Goal: Task Accomplishment & Management: Use online tool/utility

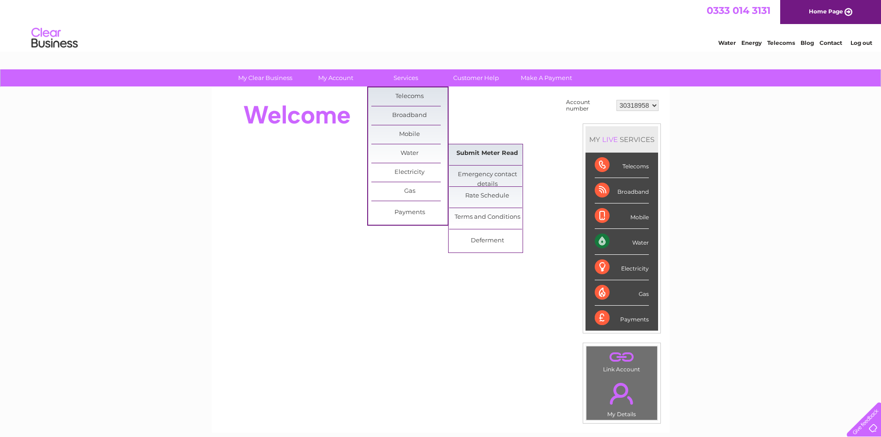
click at [502, 152] on link "Submit Meter Read" at bounding box center [487, 153] width 76 height 18
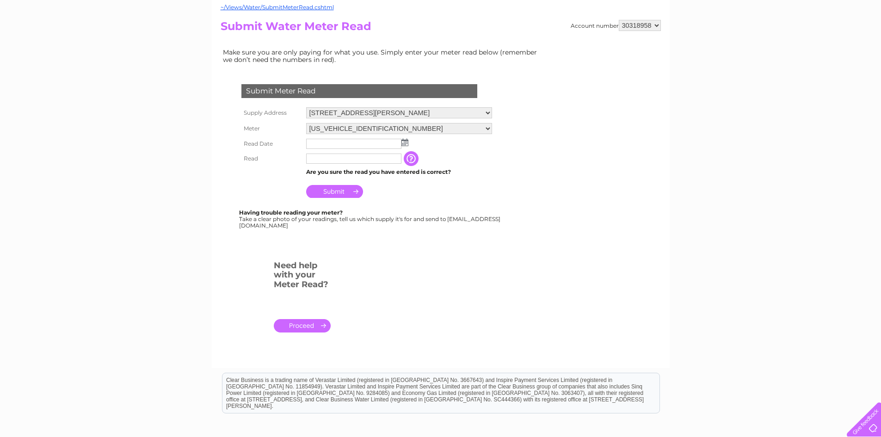
scroll to position [46, 0]
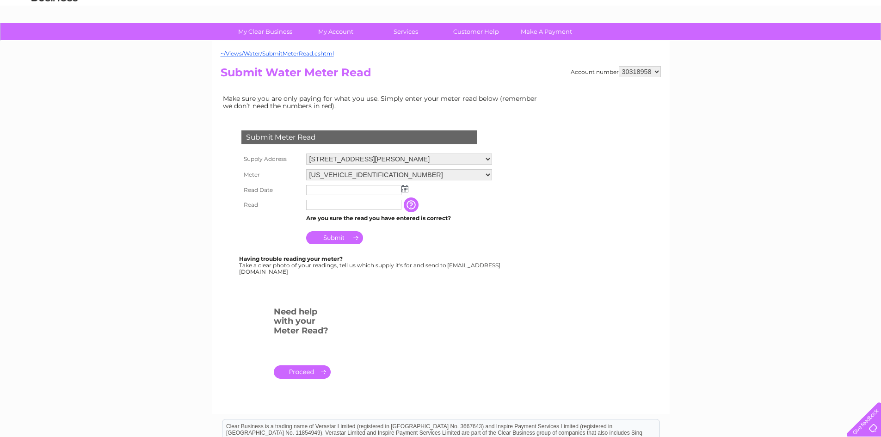
click at [406, 189] on img at bounding box center [404, 188] width 7 height 7
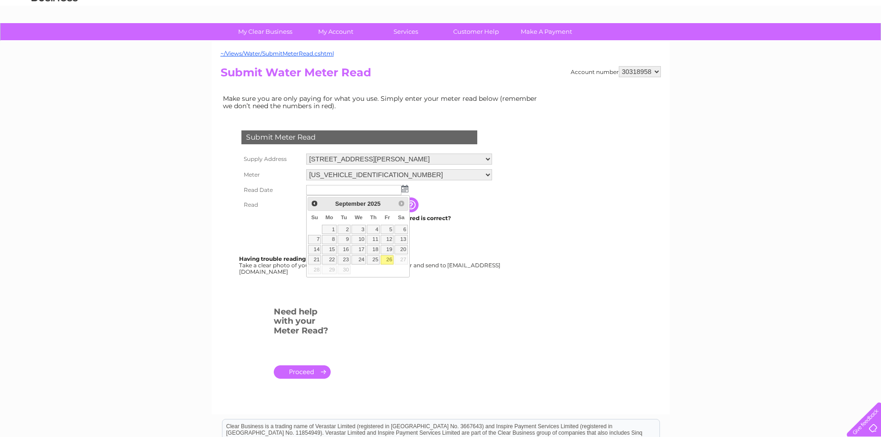
click at [390, 258] on link "26" at bounding box center [386, 259] width 13 height 9
type input "2025/09/26"
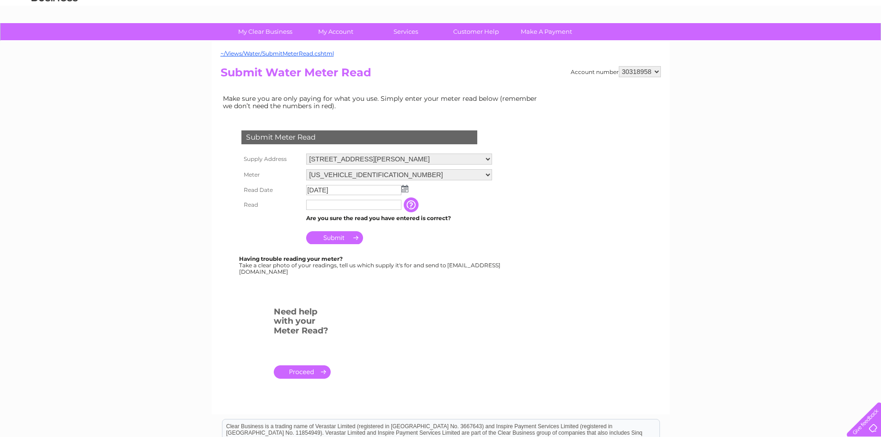
click at [335, 202] on input "text" at bounding box center [353, 205] width 95 height 10
type input "00069"
click at [343, 237] on input "Submit" at bounding box center [334, 237] width 57 height 13
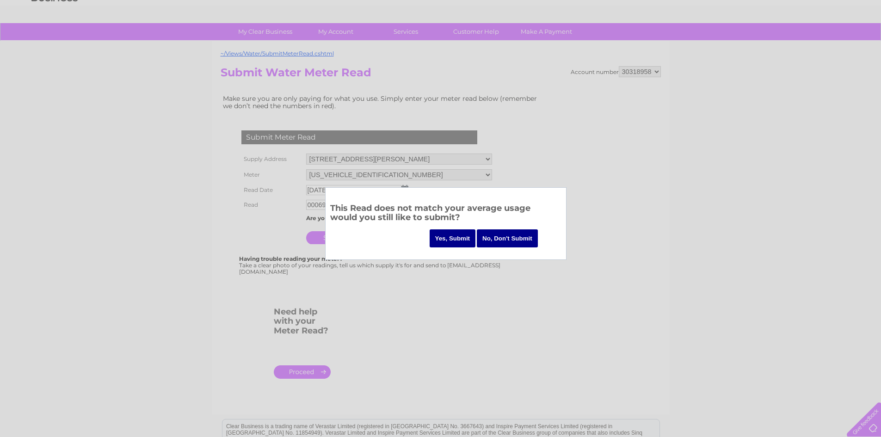
click at [448, 235] on input "Yes, Submit" at bounding box center [452, 238] width 46 height 18
